Goal: Find specific page/section: Find specific page/section

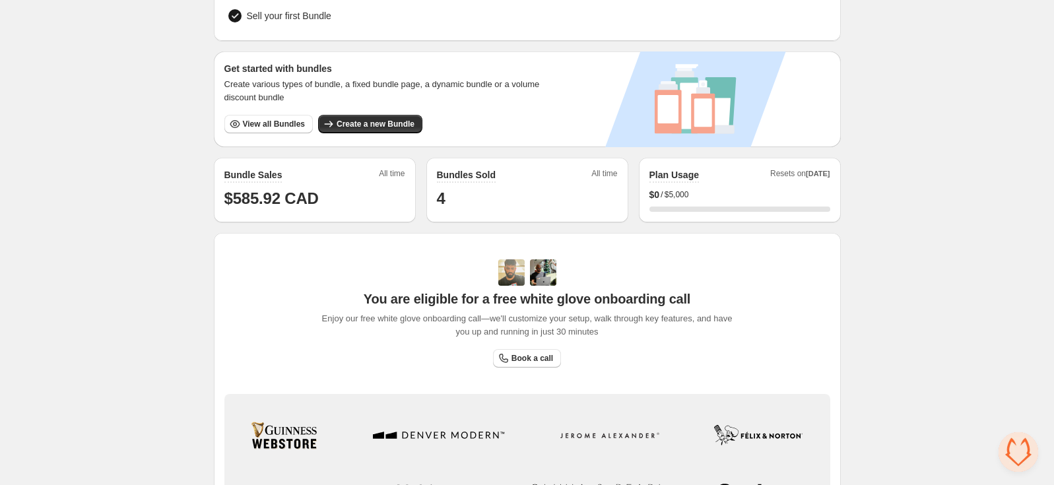
scroll to position [199, 0]
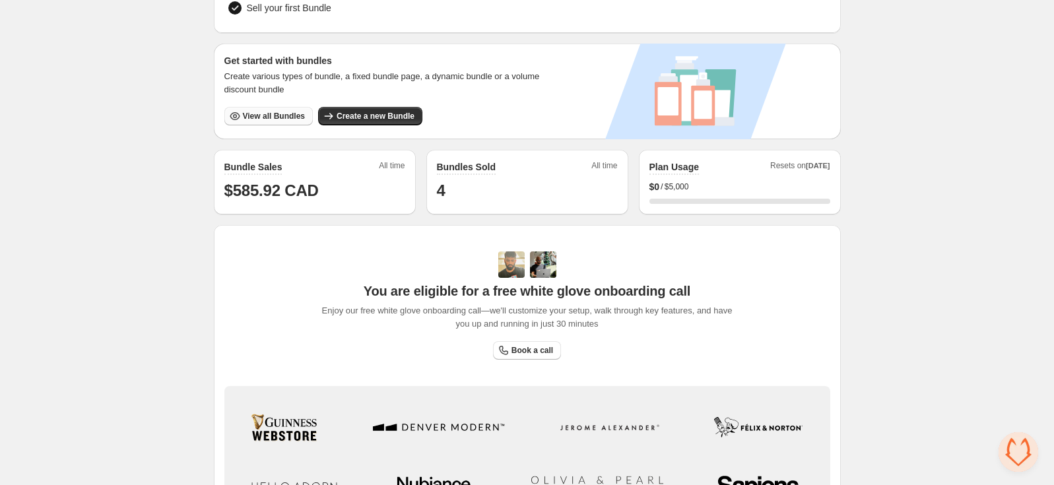
click at [278, 111] on span "View all Bundles" at bounding box center [274, 116] width 62 height 11
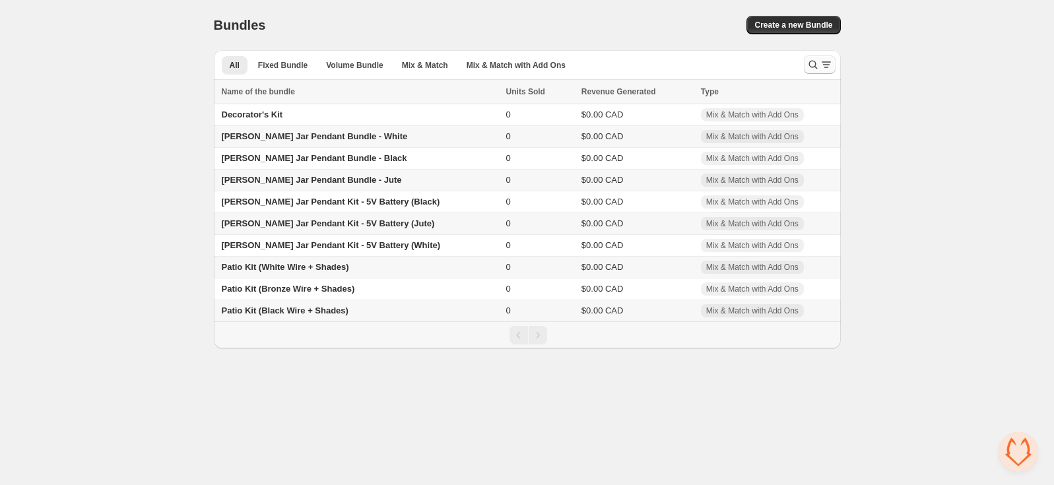
click at [817, 65] on icon "Search and filter results" at bounding box center [812, 64] width 13 height 13
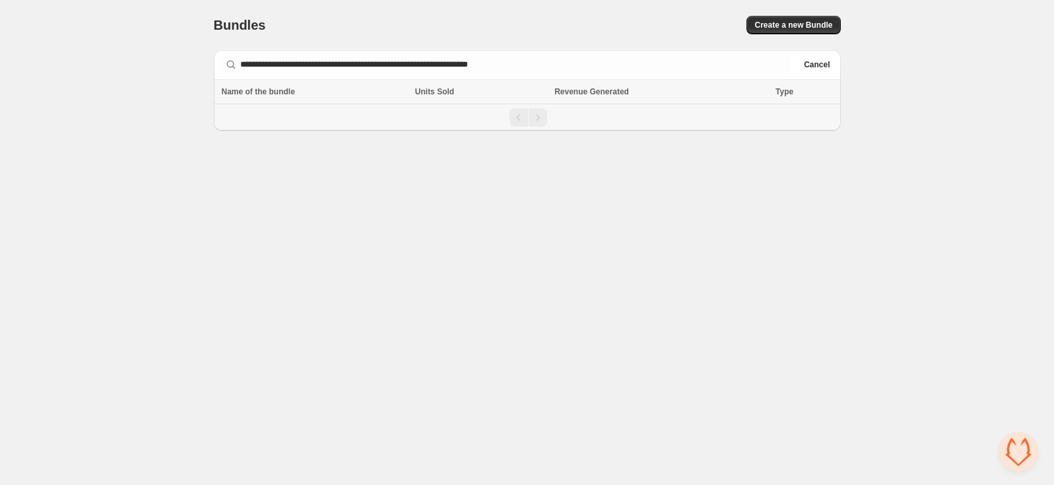
click at [640, 174] on body "**********" at bounding box center [527, 242] width 1054 height 485
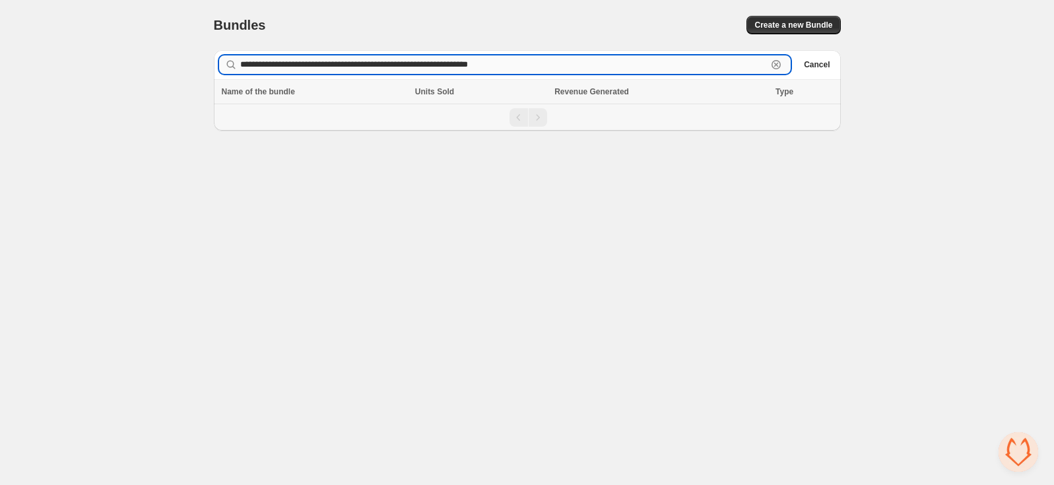
drag, startPoint x: 568, startPoint y: 67, endPoint x: 312, endPoint y: 63, distance: 256.0
click at [312, 63] on input "**********" at bounding box center [503, 64] width 527 height 18
type input "**********"
click at [771, 62] on icon "button" at bounding box center [775, 64] width 13 height 13
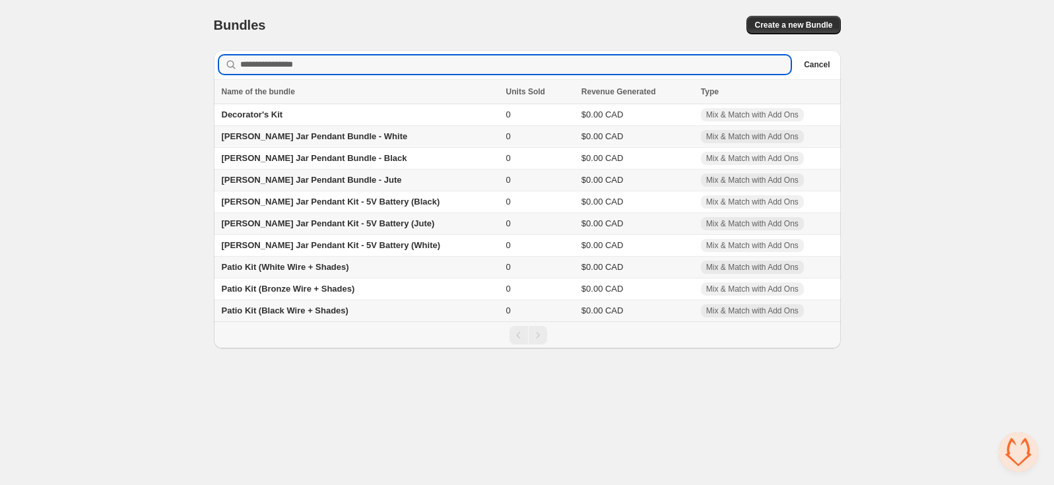
click at [532, 448] on body "Home Bundles Analytics Plan and Billing Bundles. This page is ready Bundles Cre…" at bounding box center [527, 242] width 1054 height 485
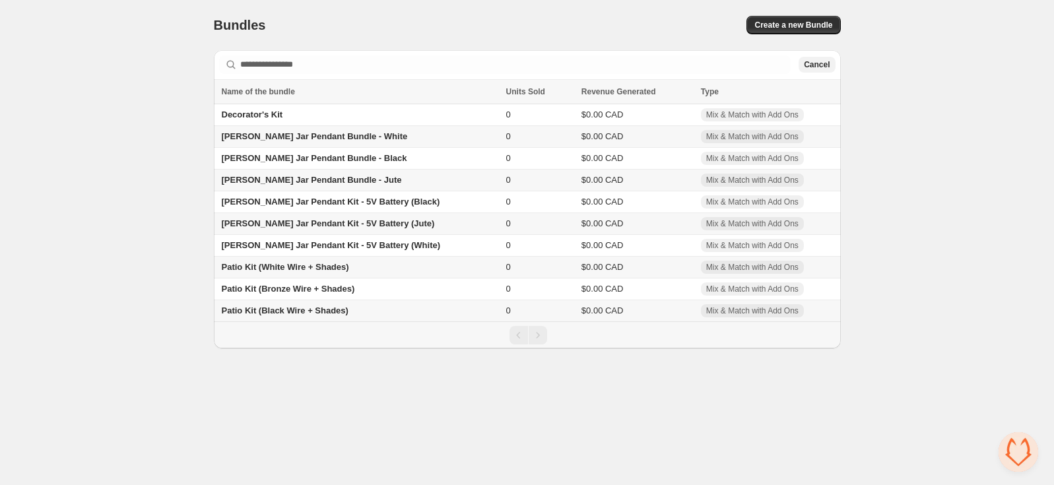
click at [817, 61] on span "Cancel" at bounding box center [817, 64] width 26 height 11
click at [528, 58] on button "Mix & Match with Add Ons" at bounding box center [516, 65] width 115 height 18
click at [521, 65] on span "Mix & Match with Add Ons" at bounding box center [515, 65] width 99 height 11
click at [412, 69] on span "Mix & Match" at bounding box center [425, 65] width 46 height 11
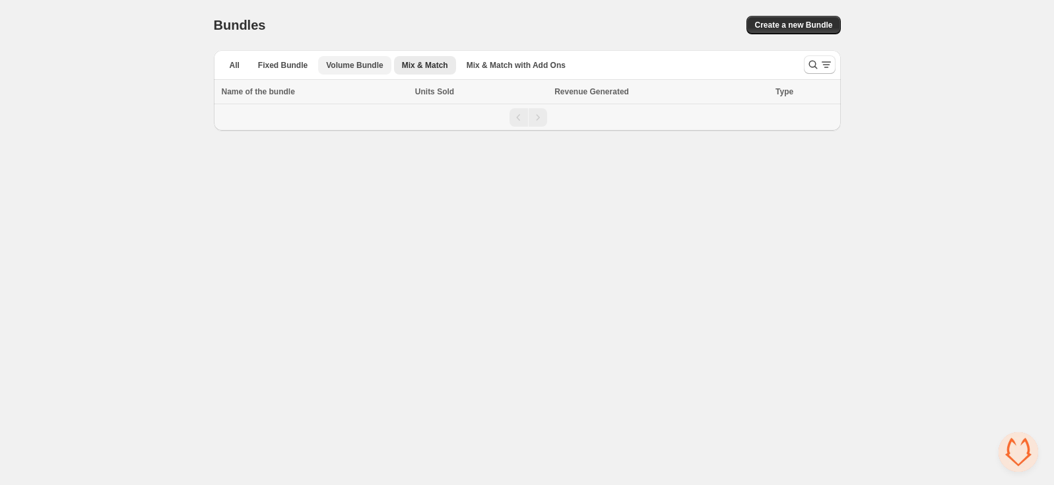
click at [347, 68] on span "Volume Bundle" at bounding box center [354, 65] width 57 height 11
click at [292, 63] on span "Fixed Bundle" at bounding box center [282, 65] width 49 height 11
click at [232, 64] on span "All" at bounding box center [235, 65] width 10 height 11
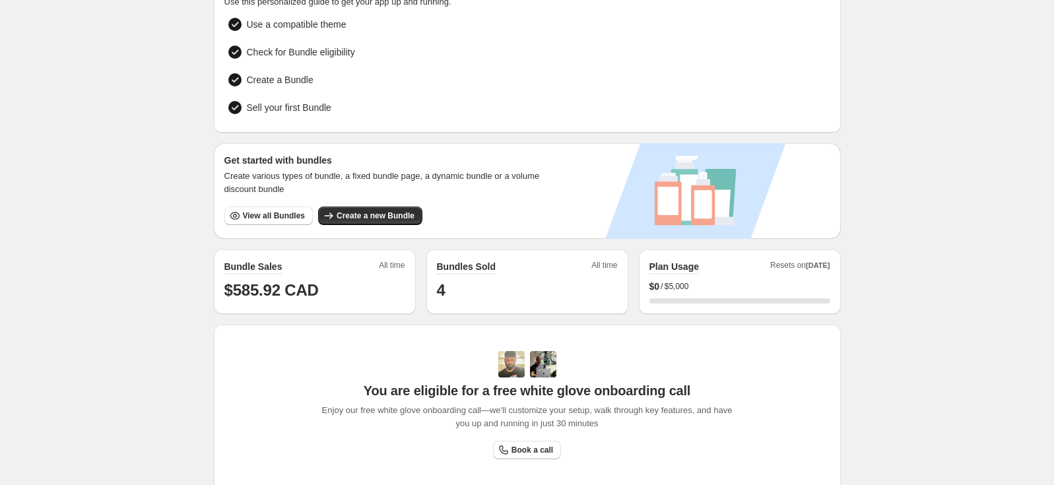
scroll to position [101, 0]
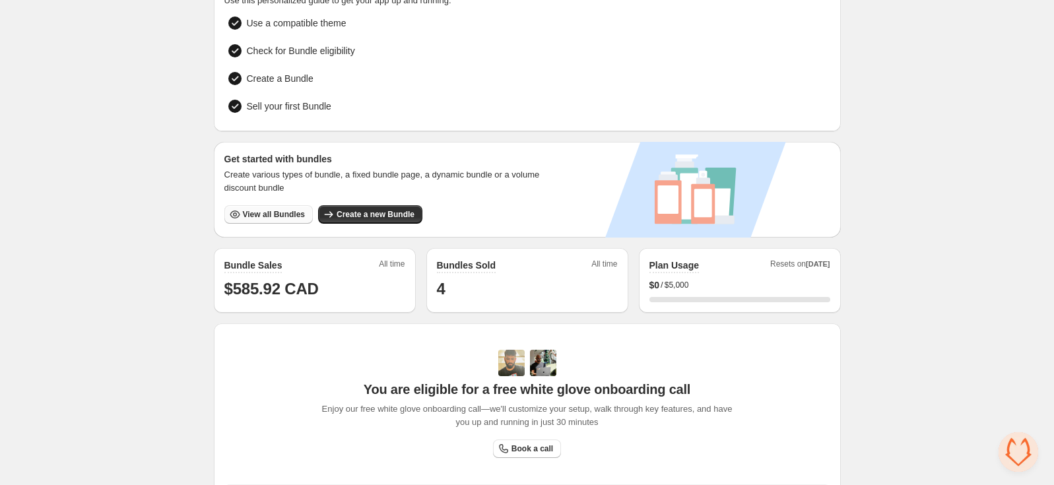
click at [272, 210] on span "View all Bundles" at bounding box center [274, 214] width 62 height 11
